Goal: Information Seeking & Learning: Understand process/instructions

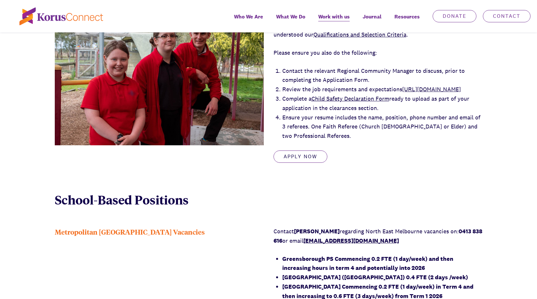
scroll to position [356, 0]
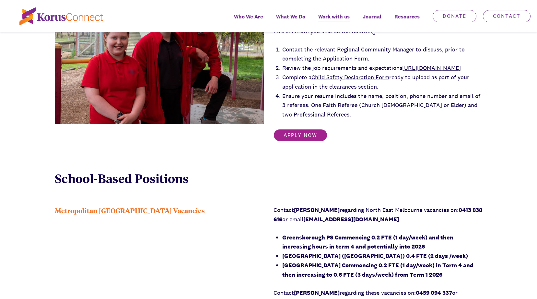
click at [309, 142] on link "Apply Now" at bounding box center [300, 135] width 54 height 12
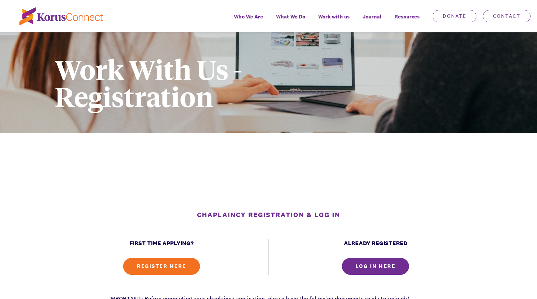
scroll to position [130, 0]
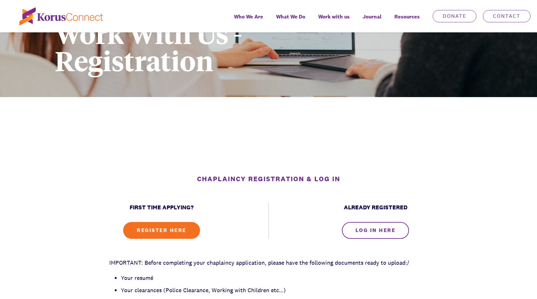
click at [393, 234] on link "LOG IN HERE" at bounding box center [375, 230] width 67 height 17
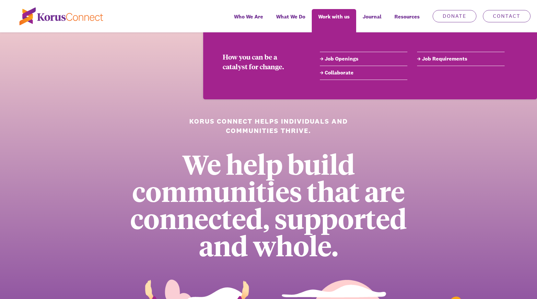
click at [340, 57] on link "Job Openings" at bounding box center [363, 59] width 87 height 8
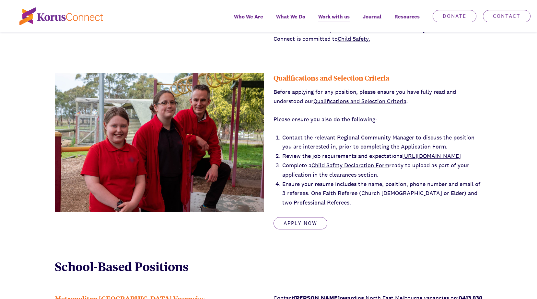
scroll to position [218, 0]
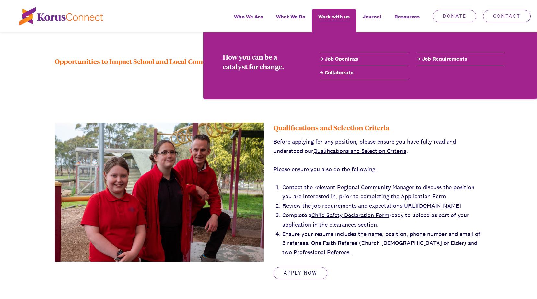
click at [427, 58] on link "Job Requirements" at bounding box center [460, 59] width 87 height 8
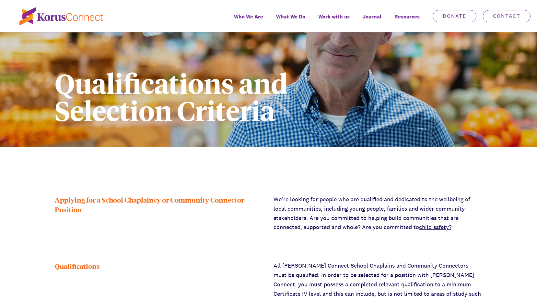
scroll to position [32, 0]
